Goal: Task Accomplishment & Management: Use online tool/utility

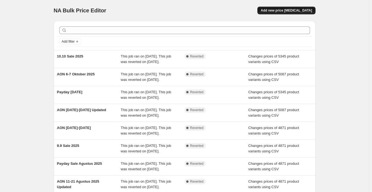
click at [287, 12] on span "Add new price [MEDICAL_DATA]" at bounding box center [286, 10] width 51 height 4
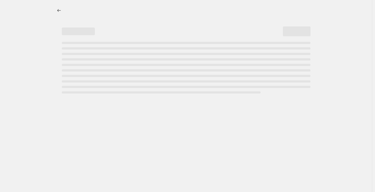
select select "percentage"
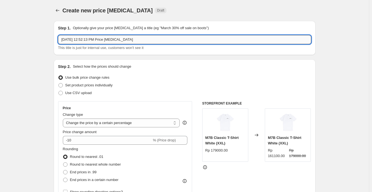
click at [143, 37] on input "[DATE] 12:52:13 PM Price [MEDICAL_DATA]" at bounding box center [184, 39] width 253 height 9
paste input "AON 13-21 Oktober 2025"
type input "AON 13-21 Oktober 2025"
click at [172, 66] on div "Step 2. Select how the prices should change" at bounding box center [184, 67] width 253 height 6
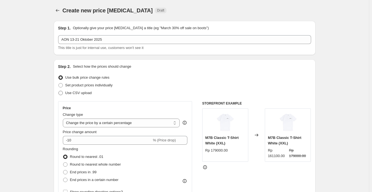
click at [87, 96] on span "Use CSV upload" at bounding box center [78, 93] width 26 height 6
click at [59, 91] on input "Use CSV upload" at bounding box center [58, 91] width 0 height 0
radio input "true"
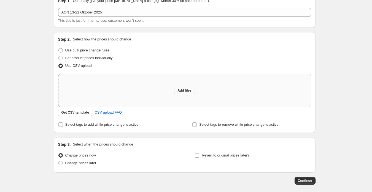
scroll to position [28, 0]
click at [190, 90] on span "Add files" at bounding box center [185, 90] width 14 height 4
type input "C:\fakepath\Sangkil Always On Discount (Shopify).csv"
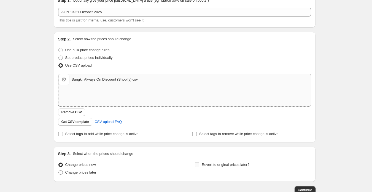
click at [202, 163] on label "Revert to original prices later?" at bounding box center [222, 165] width 55 height 8
click at [199, 163] on input "Revert to original prices later?" at bounding box center [197, 165] width 4 height 4
checkbox input "true"
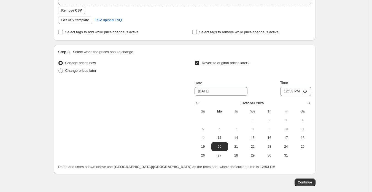
scroll to position [138, 0]
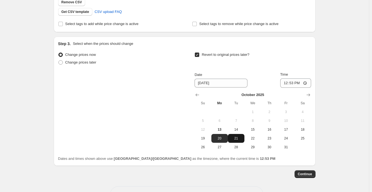
click at [237, 139] on span "21" at bounding box center [236, 138] width 12 height 4
type input "[DATE]"
click at [289, 83] on input "12:53" at bounding box center [295, 83] width 31 height 9
type input "23:59"
drag, startPoint x: 338, startPoint y: 103, endPoint x: 324, endPoint y: 171, distance: 68.9
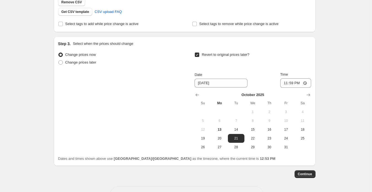
click at [338, 104] on div "Create new price [MEDICAL_DATA]. This page is ready Create new price [MEDICAL_D…" at bounding box center [184, 37] width 369 height 350
click at [311, 174] on span "Continue" at bounding box center [305, 174] width 14 height 4
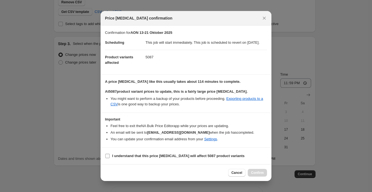
click at [164, 158] on b "I understand that this price [MEDICAL_DATA] will affect 5087 product variants" at bounding box center [178, 156] width 133 height 4
click at [110, 159] on input "I understand that this price [MEDICAL_DATA] will affect 5087 product variants" at bounding box center [107, 156] width 4 height 4
checkbox input "true"
click at [256, 175] on span "Confirm" at bounding box center [257, 173] width 13 height 4
